Goal: Information Seeking & Learning: Learn about a topic

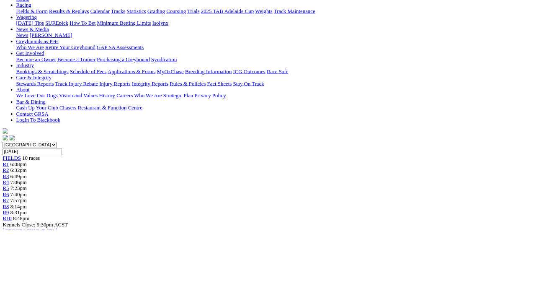
scroll to position [81, 0]
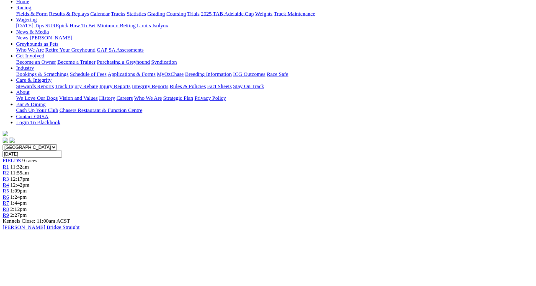
scroll to position [93, 0]
